Goal: Task Accomplishment & Management: Manage account settings

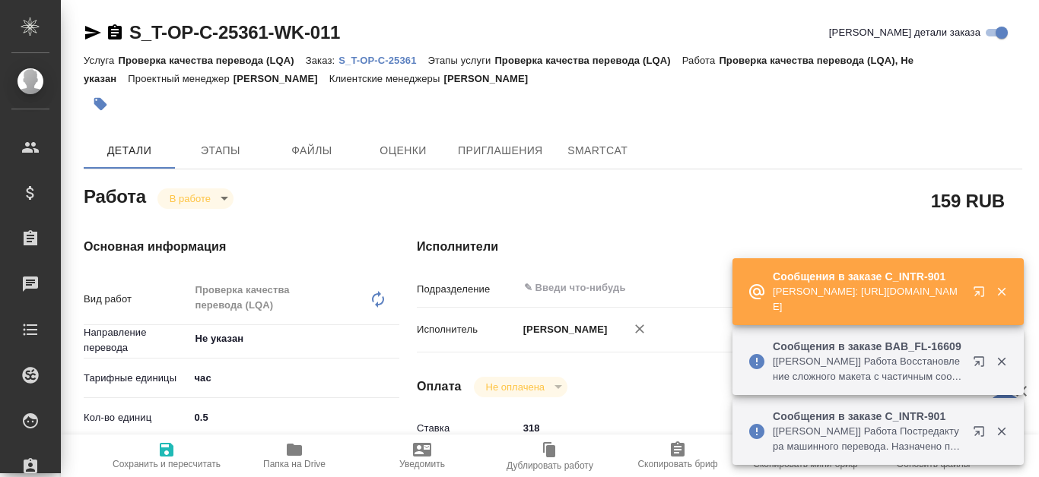
type textarea "x"
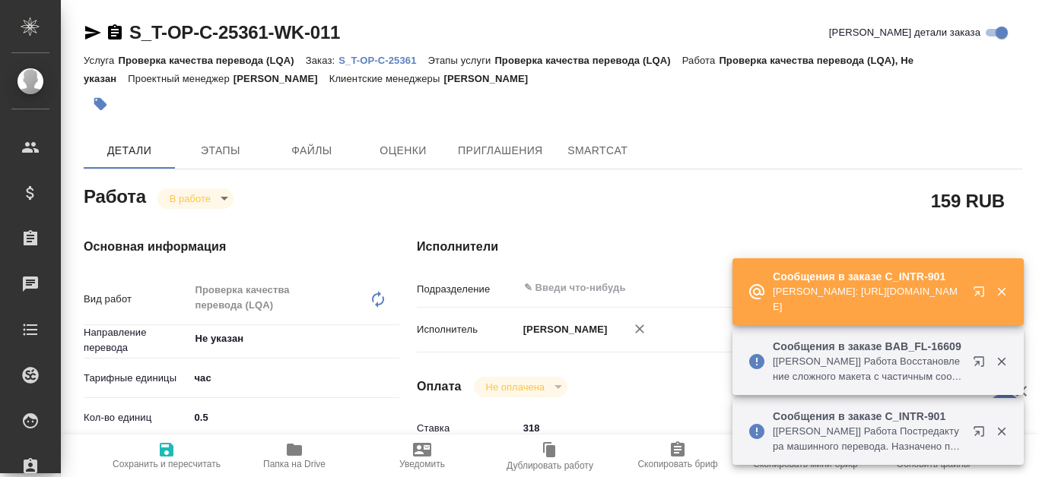
type textarea "x"
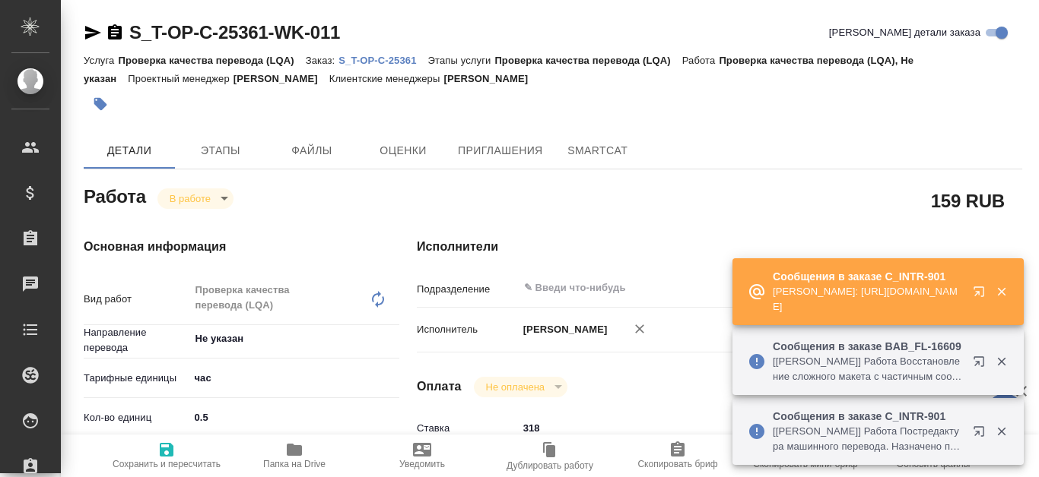
type textarea "x"
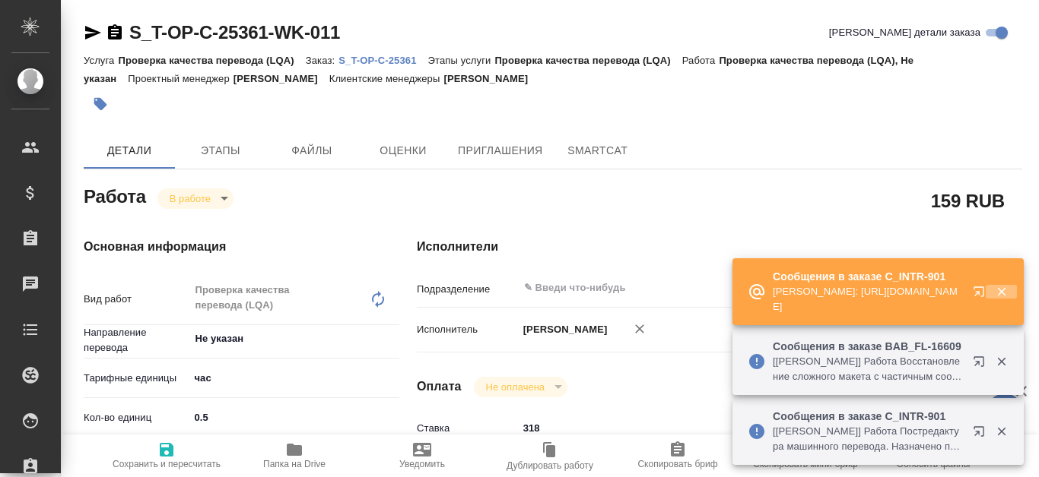
click at [996, 293] on icon "button" at bounding box center [1002, 292] width 14 height 14
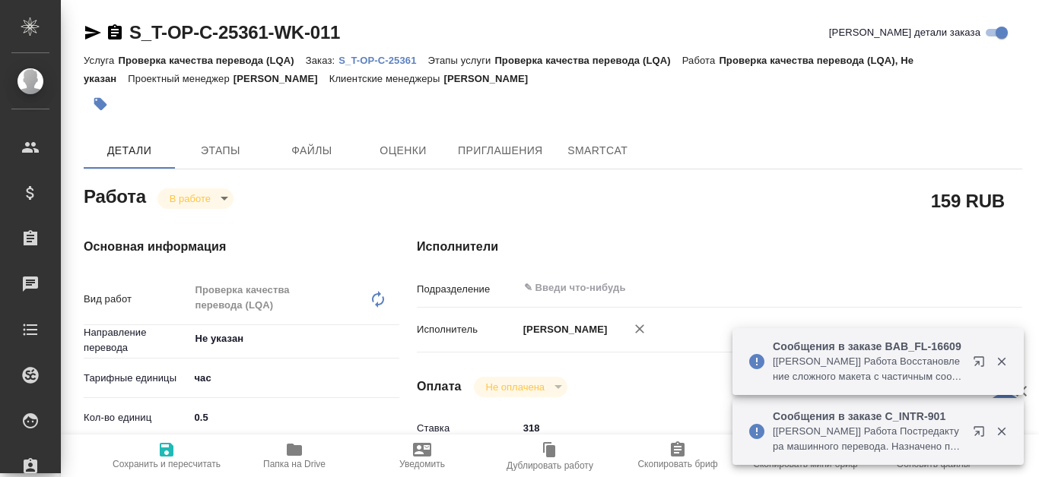
type textarea "x"
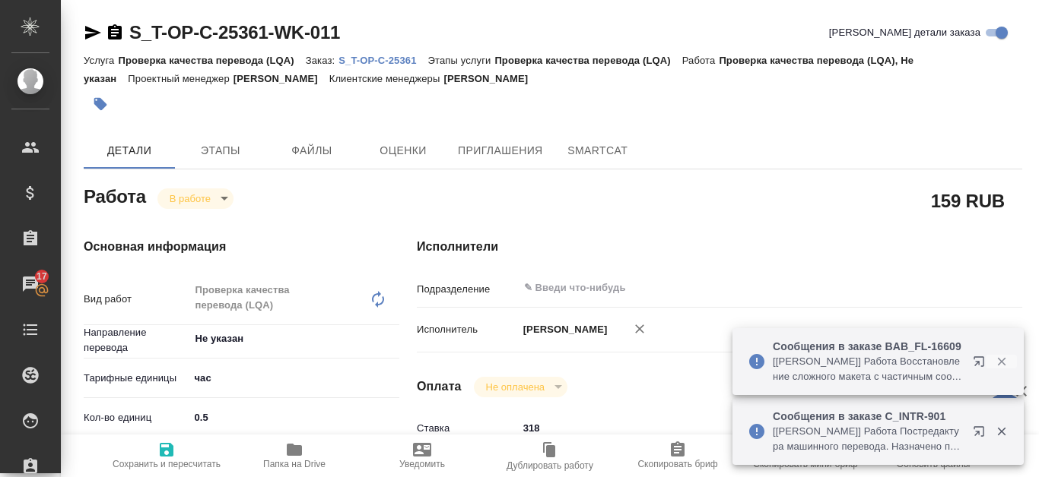
click at [995, 363] on icon "button" at bounding box center [1002, 362] width 14 height 14
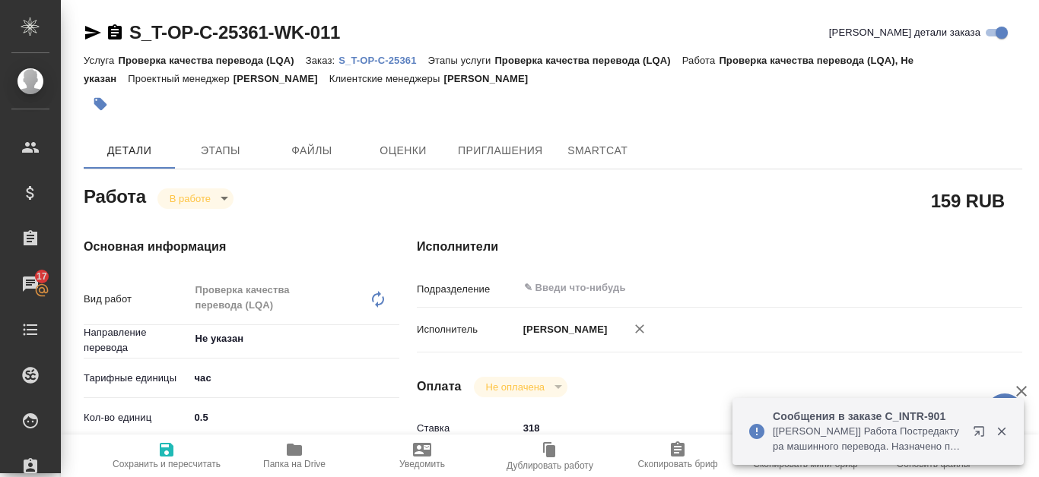
click at [1004, 432] on icon "button" at bounding box center [1002, 432] width 14 height 14
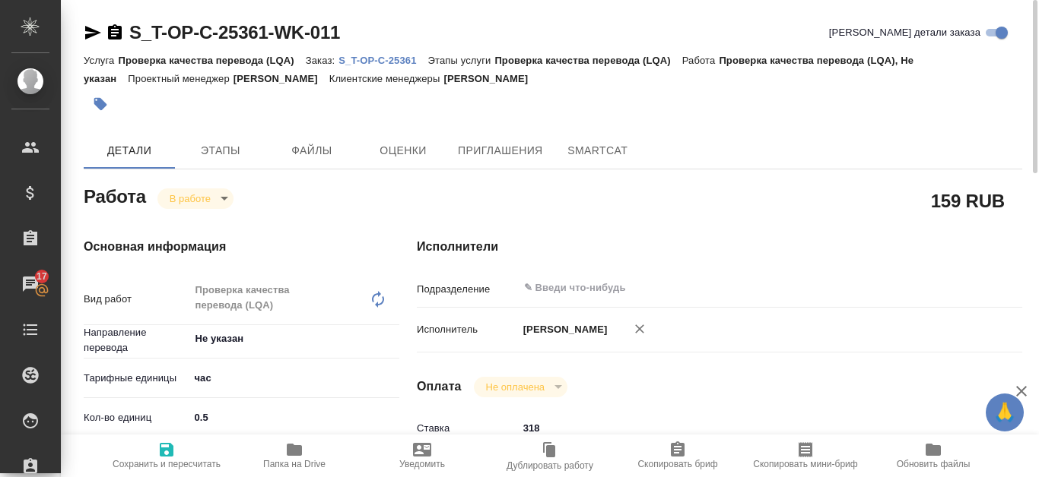
click at [374, 57] on p "S_T-OP-C-25361" at bounding box center [382, 60] width 89 height 11
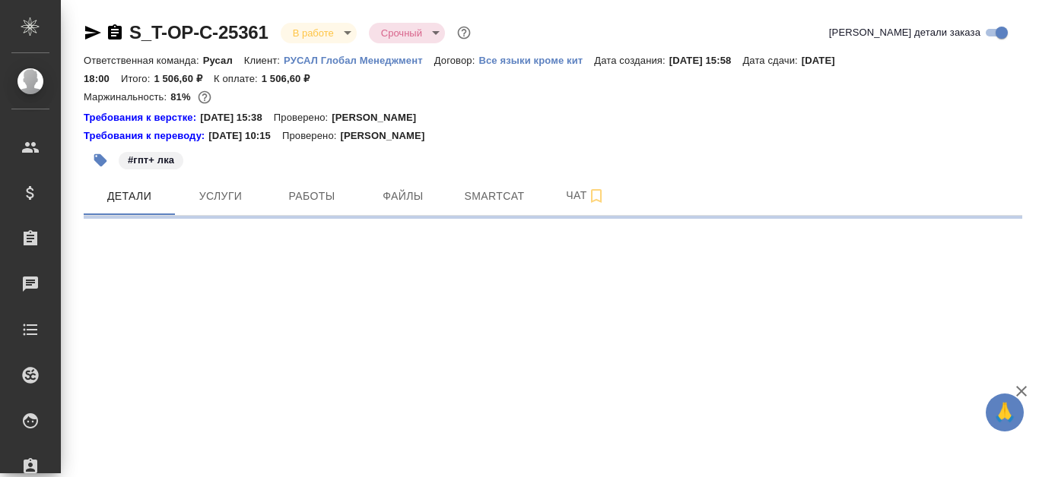
select select "RU"
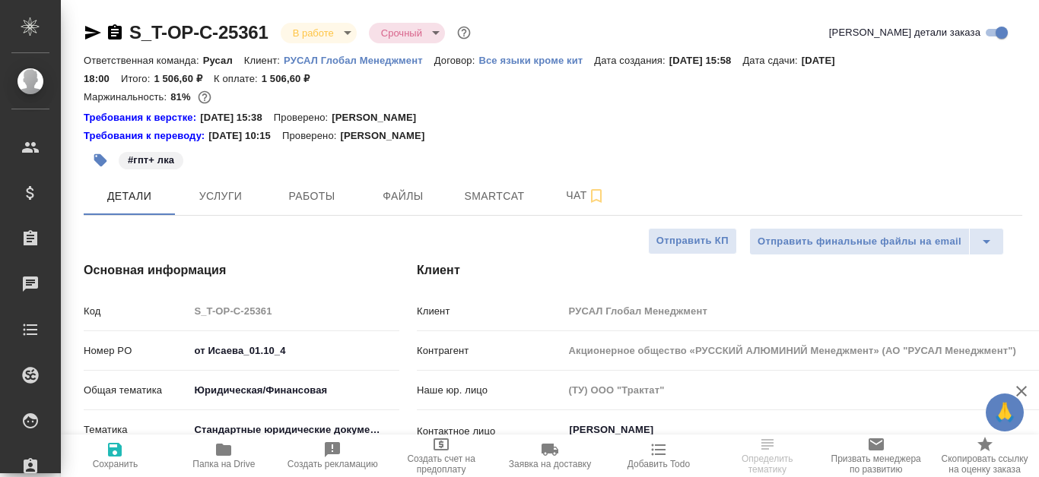
type textarea "x"
type input "[PERSON_NAME]"
click at [296, 198] on span "Работы" at bounding box center [311, 196] width 73 height 19
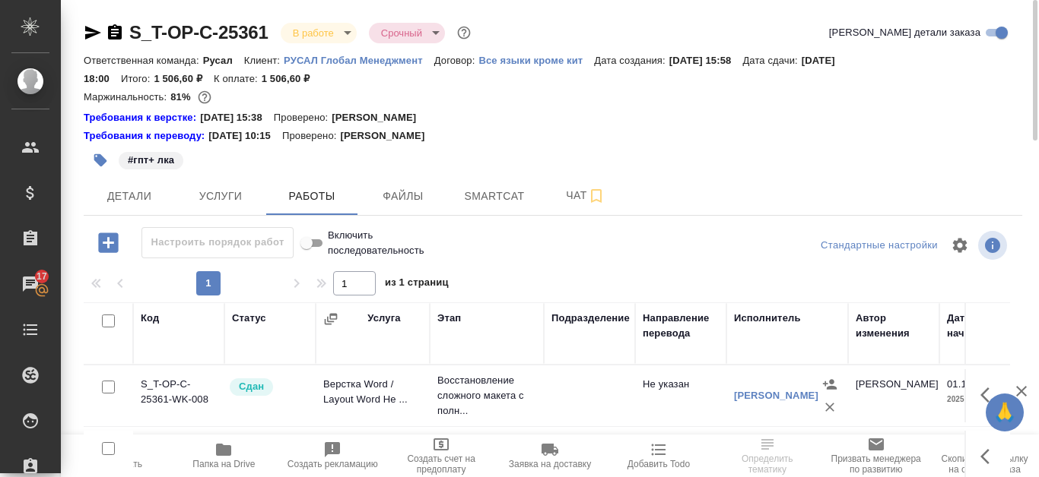
scroll to position [76, 0]
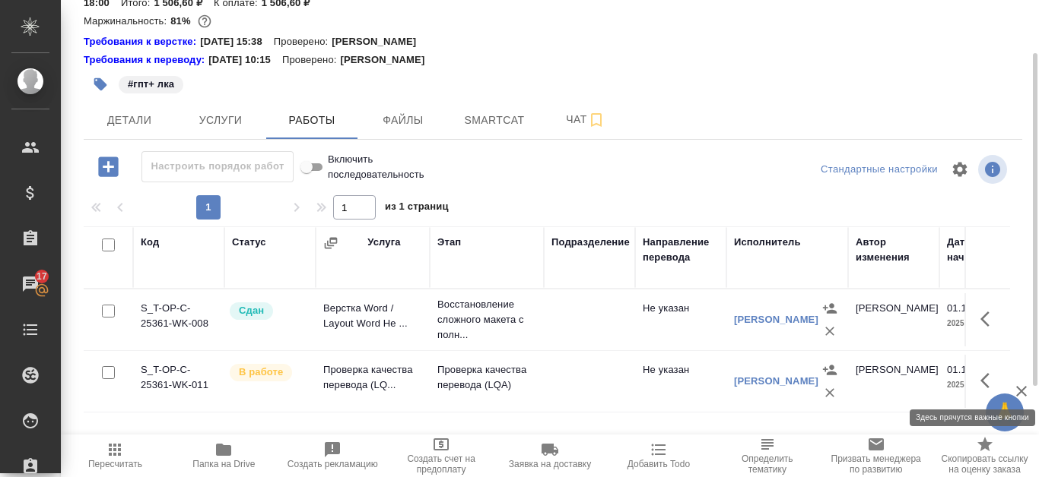
click at [979, 373] on button "button" at bounding box center [989, 381] width 36 height 36
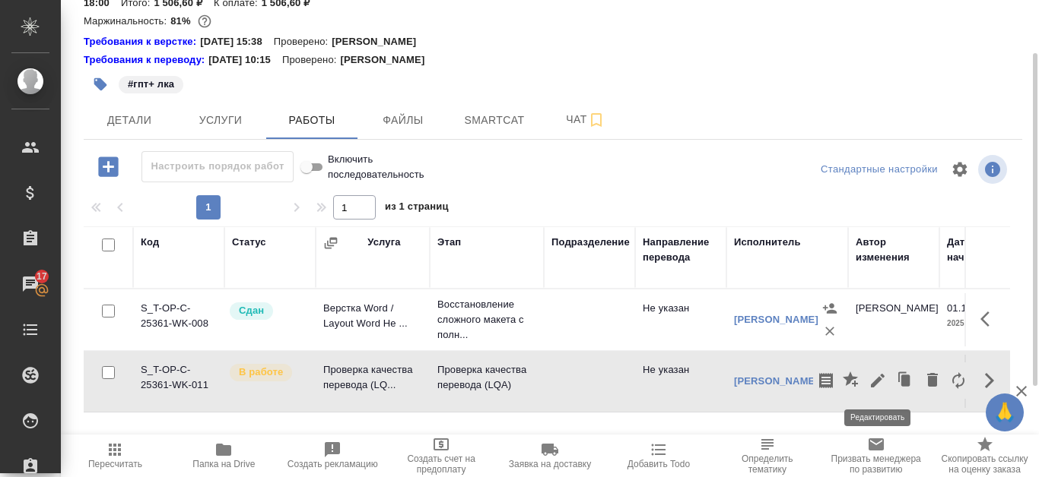
click at [874, 383] on icon "button" at bounding box center [878, 381] width 14 height 14
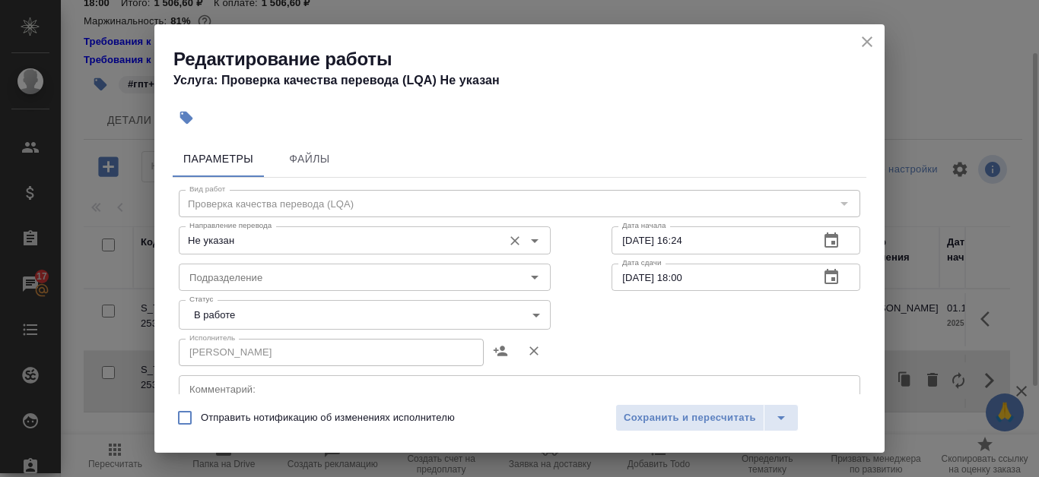
click at [464, 244] on input "Не указан" at bounding box center [339, 240] width 312 height 18
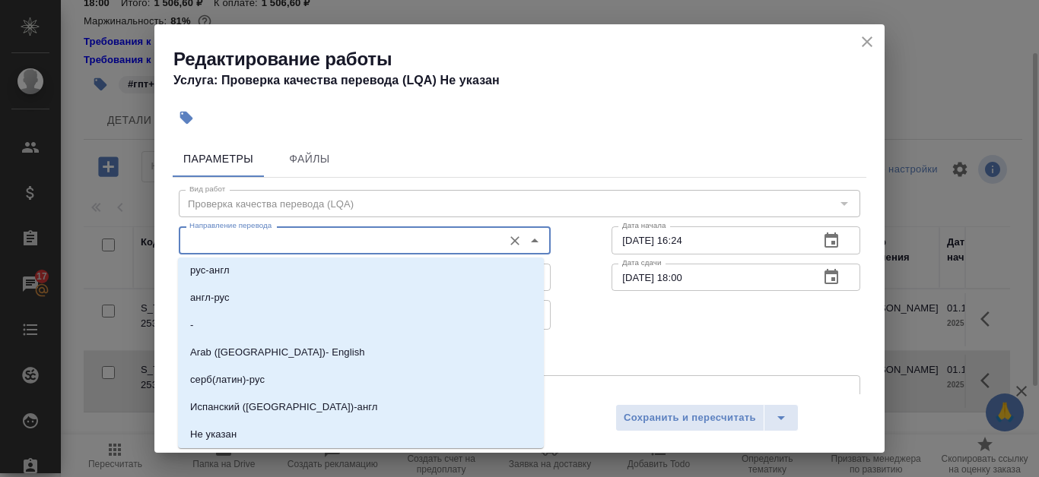
scroll to position [0, 0]
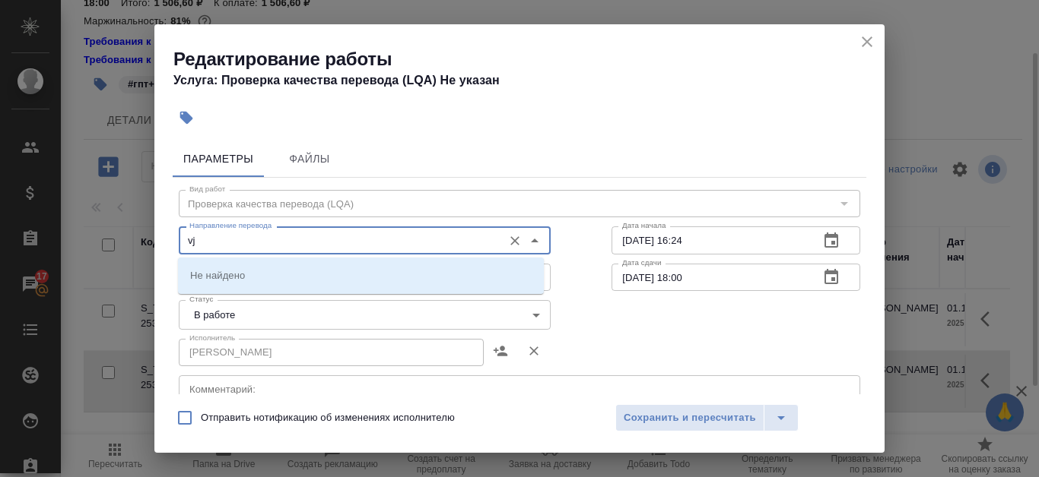
type input "v"
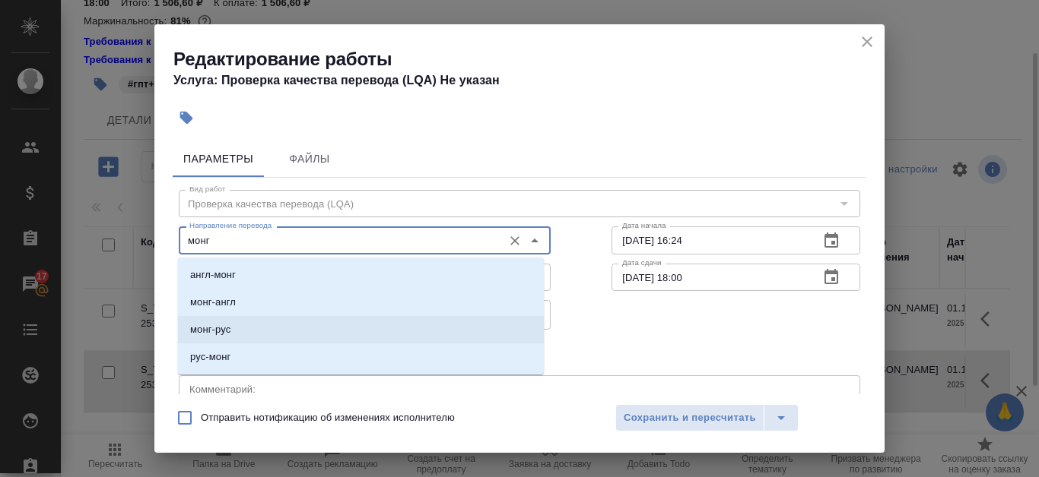
click at [294, 325] on li "монг-рус" at bounding box center [361, 329] width 366 height 27
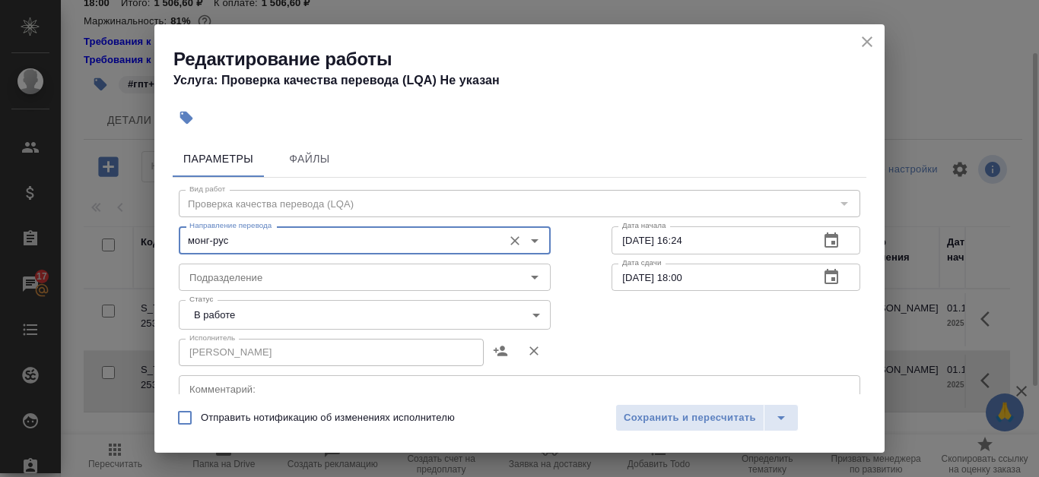
type input "монг-рус"
click at [398, 309] on body "🙏 .cls-1 fill:#fff; AWATERA Kanataeva Ekaterina Клиенты Спецификации Заказы 17 …" at bounding box center [519, 238] width 1039 height 477
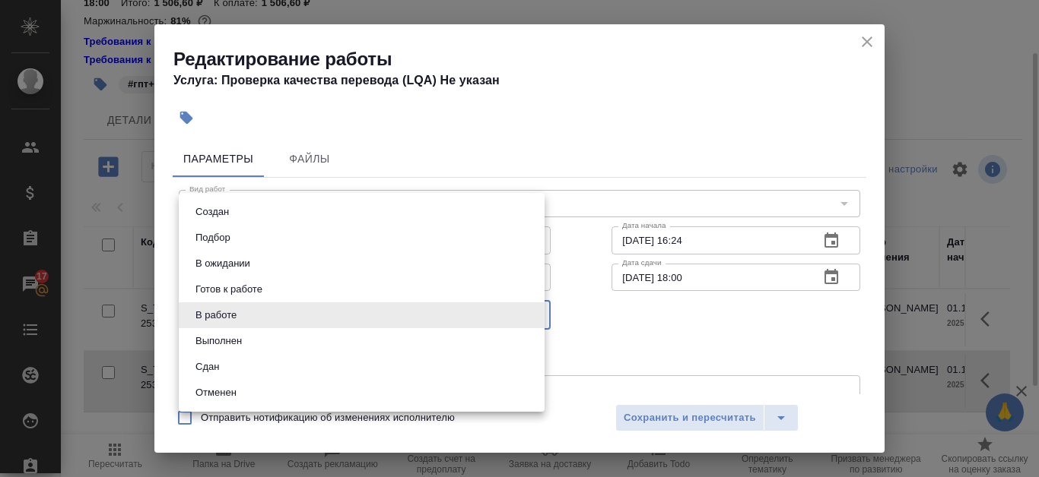
click at [324, 373] on li "Сдан" at bounding box center [362, 367] width 366 height 26
type input "closed"
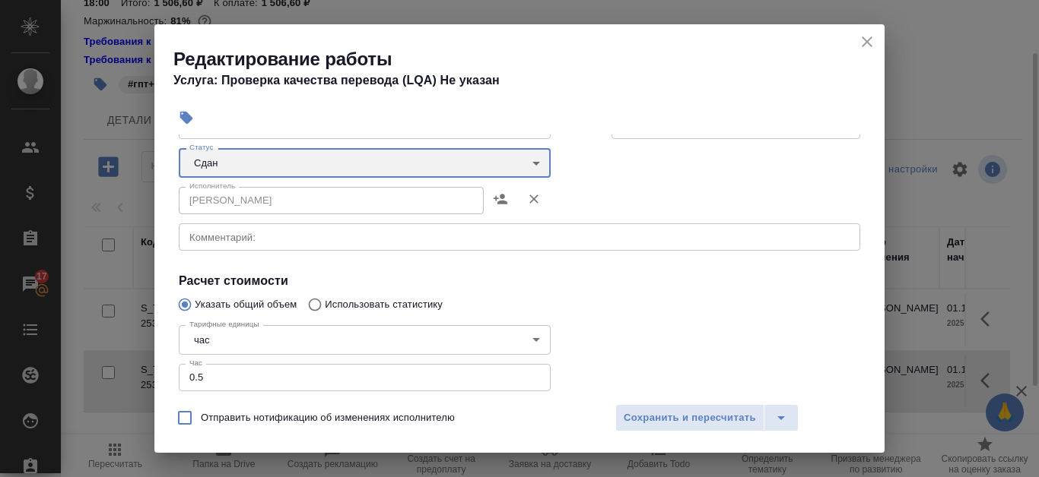
scroll to position [76, 0]
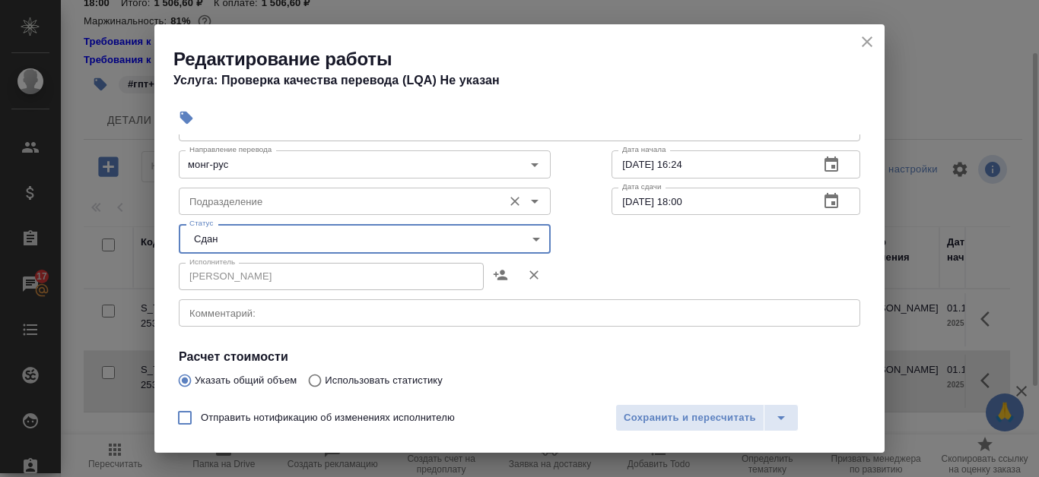
click at [436, 205] on input "Подразделение" at bounding box center [339, 201] width 312 height 18
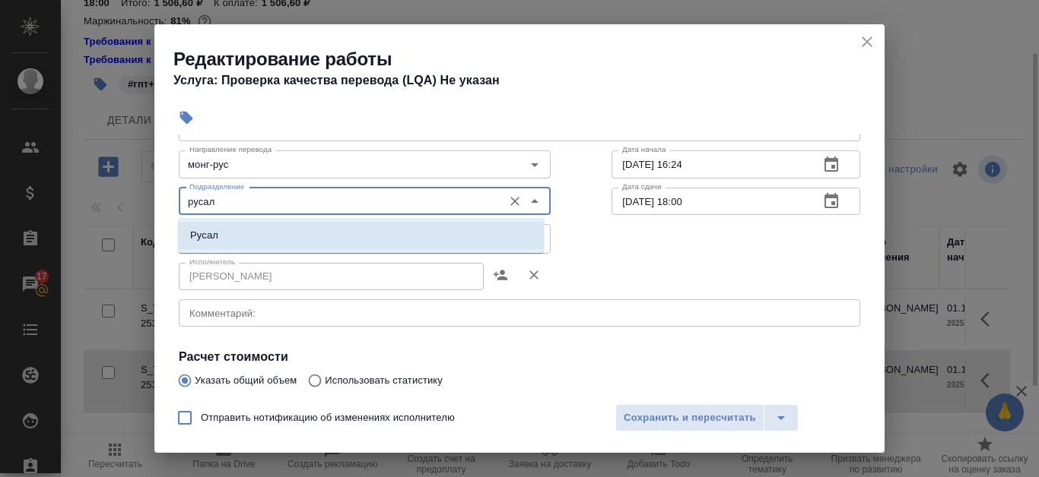
click at [434, 230] on li "Русал" at bounding box center [361, 235] width 366 height 27
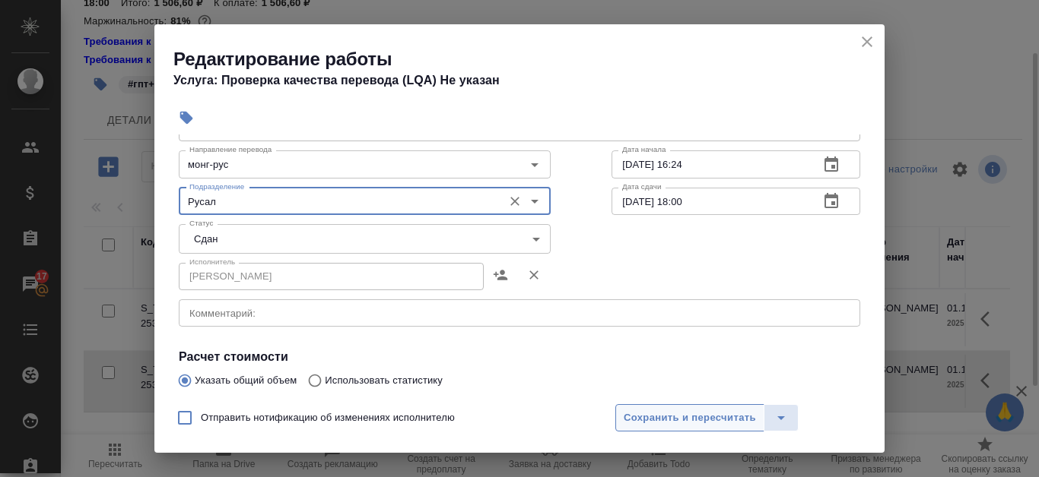
type input "Русал"
click at [679, 421] on span "Сохранить и пересчитать" at bounding box center [689, 418] width 132 height 17
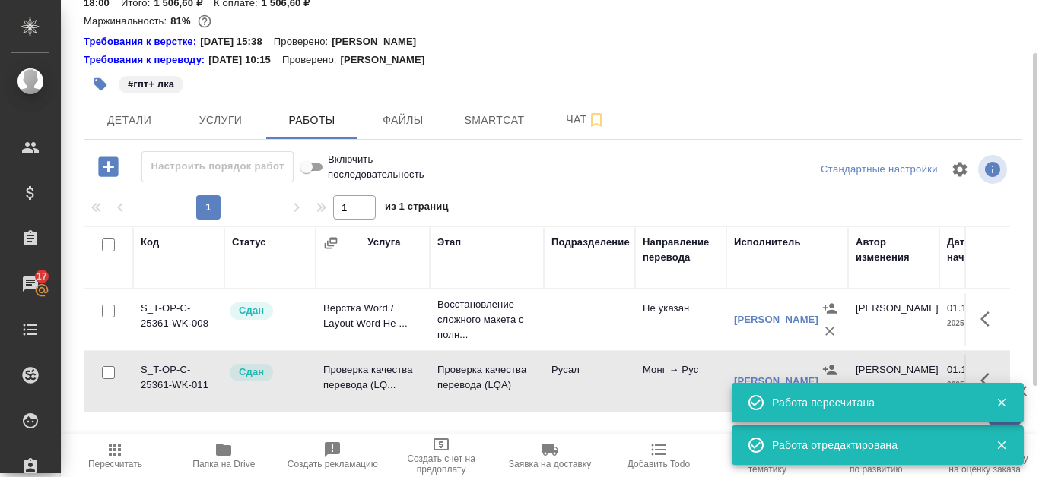
click at [214, 447] on span "Папка на Drive" at bounding box center [224, 455] width 90 height 29
